Goal: Transaction & Acquisition: Purchase product/service

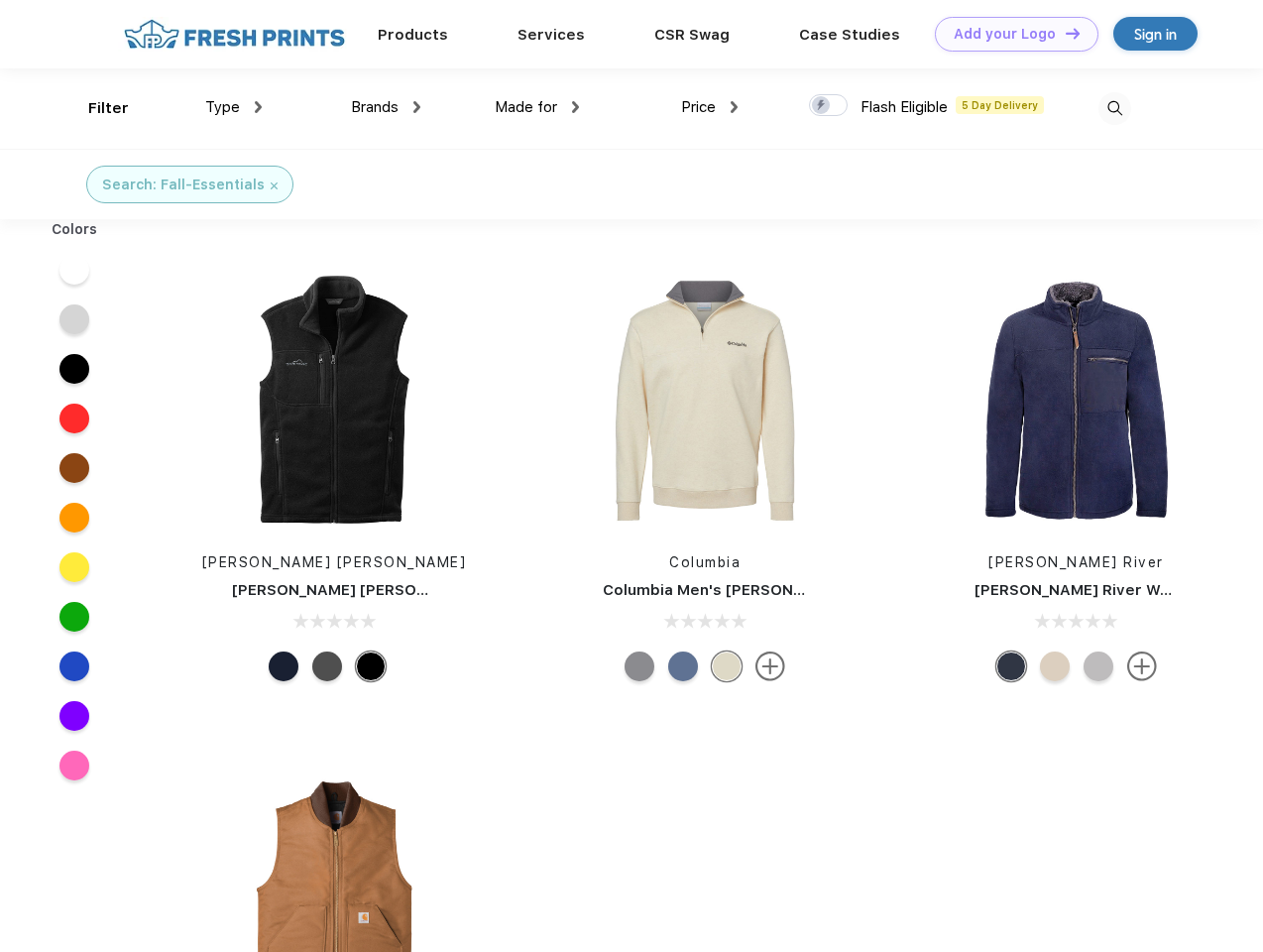
scroll to position [1, 0]
click at [1009, 34] on link "Add your Logo Design Tool" at bounding box center [1017, 34] width 164 height 35
click at [0, 0] on div "Design Tool" at bounding box center [0, 0] width 0 height 0
click at [1064, 33] on link "Add your Logo Design Tool" at bounding box center [1017, 34] width 164 height 35
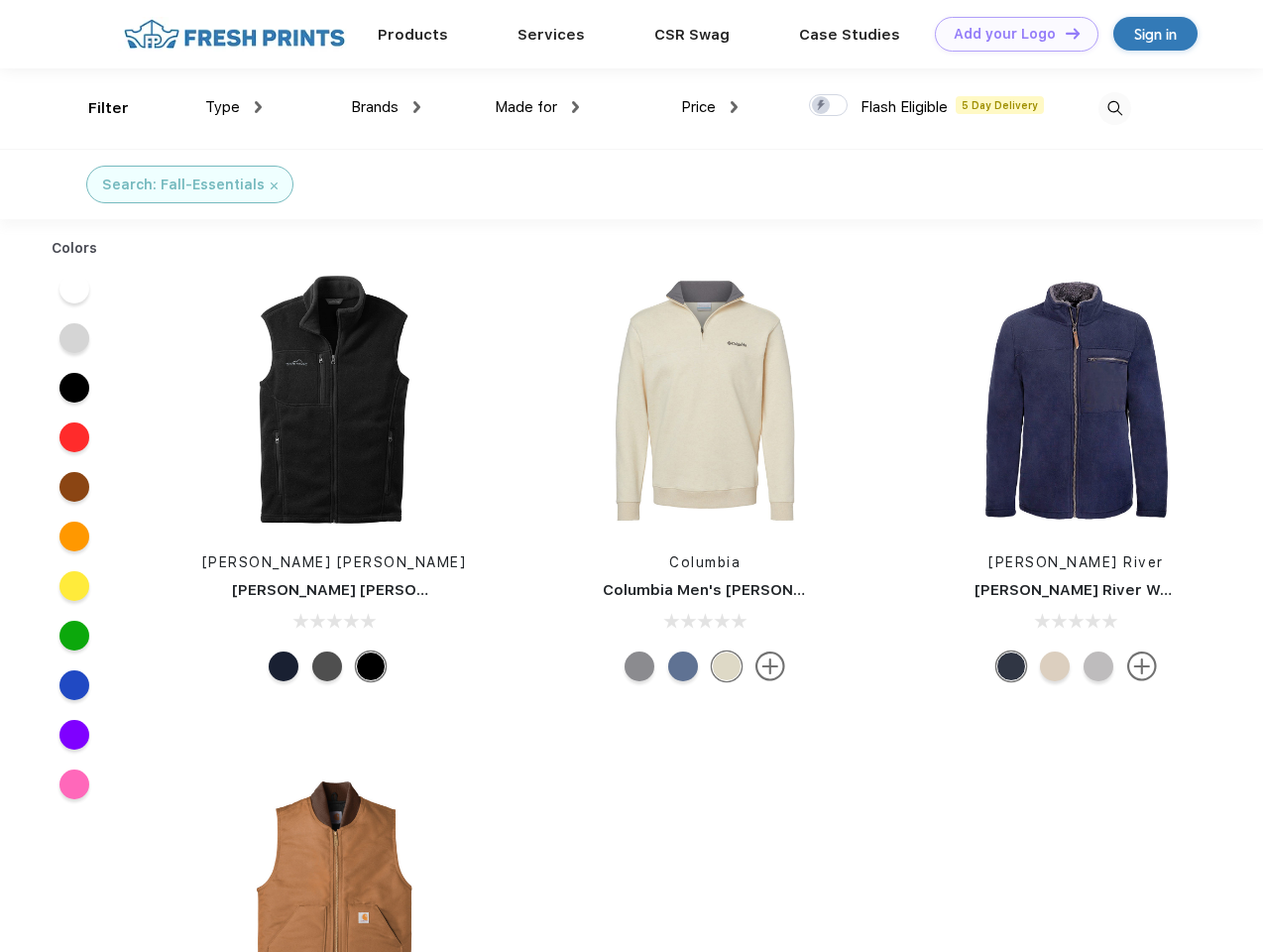
click at [95, 108] on div "Filter" at bounding box center [108, 108] width 41 height 23
click at [234, 107] on span "Type" at bounding box center [222, 107] width 35 height 18
click at [386, 107] on span "Brands" at bounding box center [375, 107] width 48 height 18
click at [538, 107] on span "Made for" at bounding box center [526, 107] width 63 height 18
click at [709, 107] on span "Price" at bounding box center [698, 107] width 35 height 18
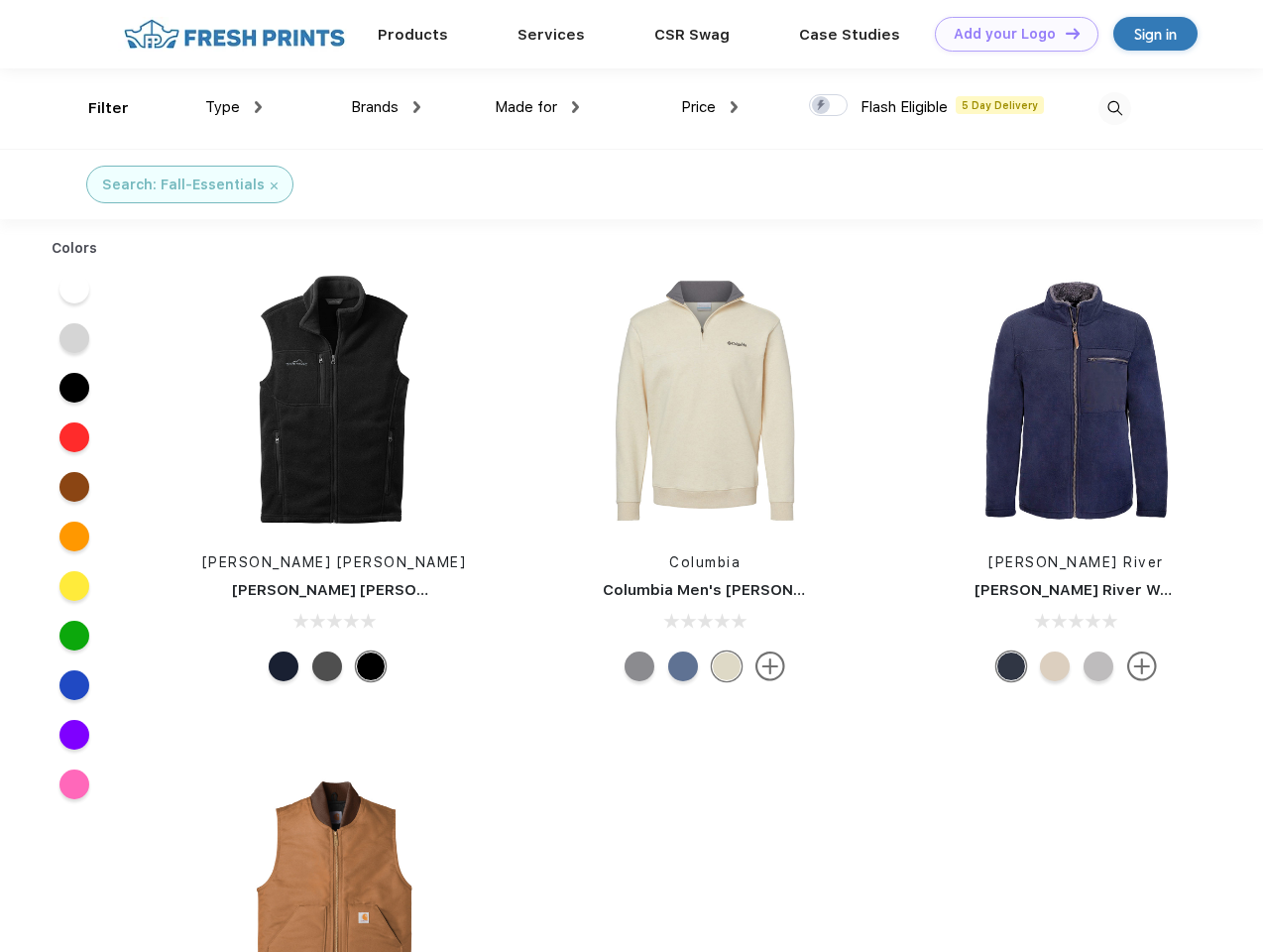
click at [829, 106] on div at bounding box center [828, 105] width 39 height 22
click at [822, 106] on input "checkbox" at bounding box center [815, 99] width 13 height 13
click at [1114, 108] on img at bounding box center [1114, 108] width 33 height 33
